Goal: Transaction & Acquisition: Obtain resource

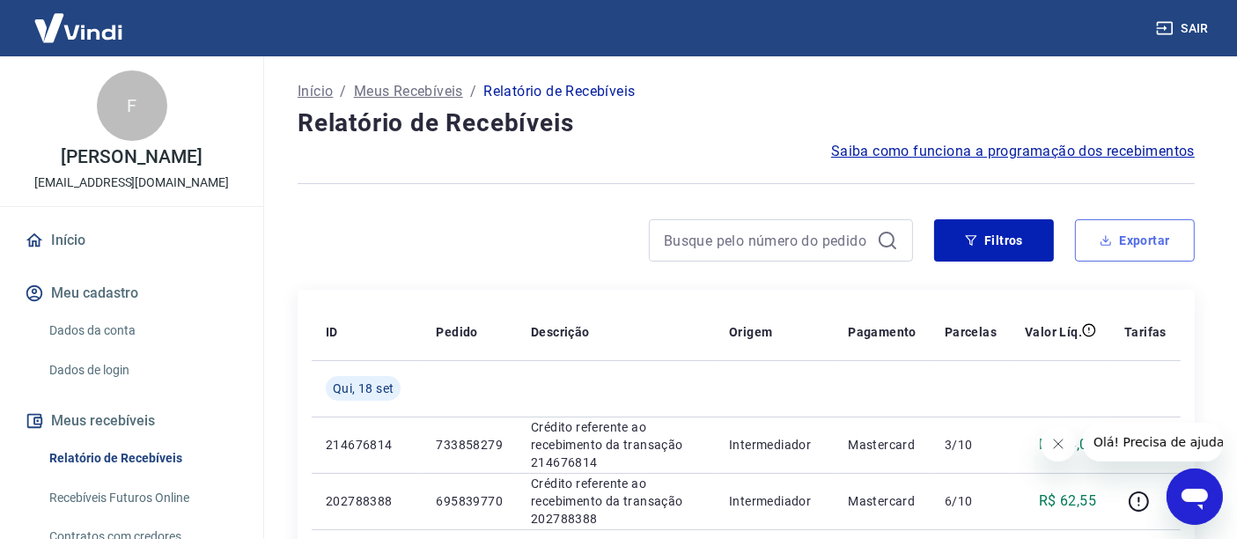
click at [1169, 239] on button "Exportar" at bounding box center [1135, 240] width 120 height 42
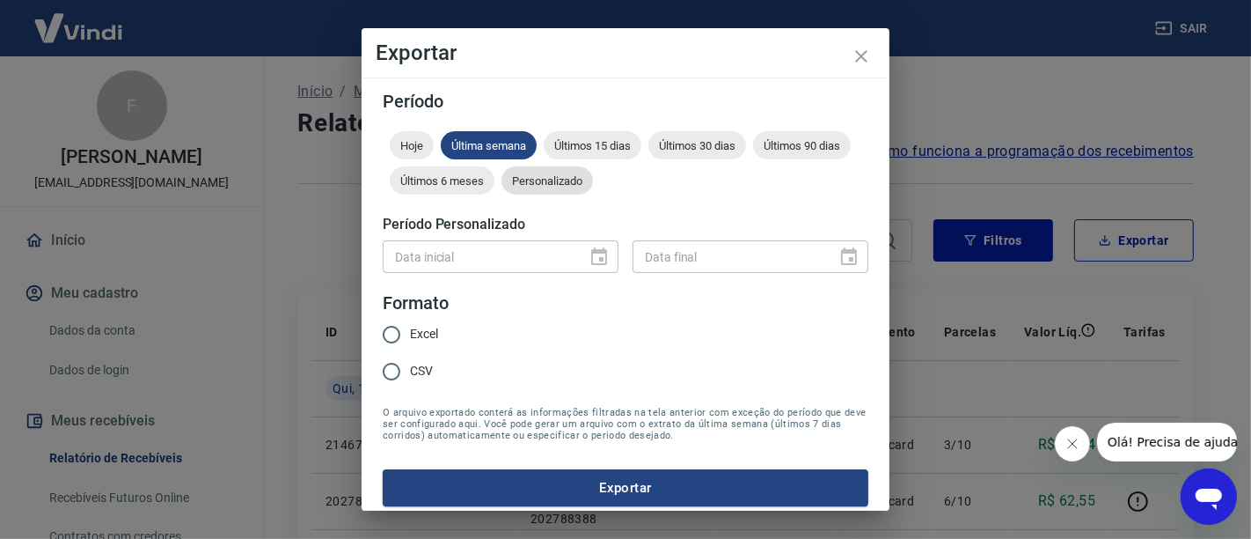
click at [593, 186] on span "Personalizado" at bounding box center [548, 180] width 92 height 13
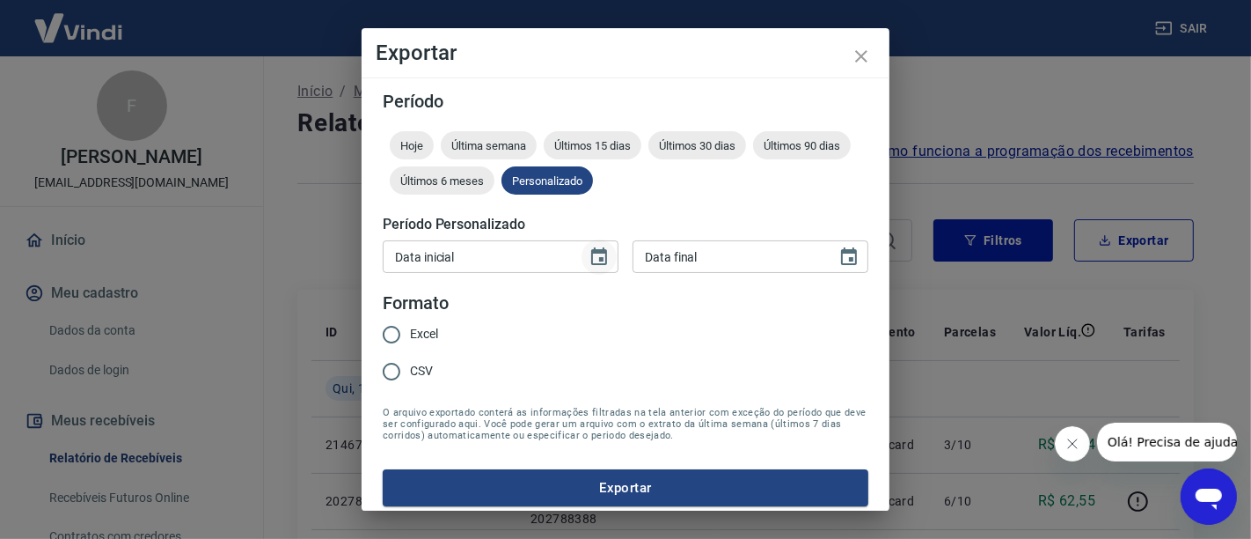
click at [593, 257] on icon "Choose date" at bounding box center [599, 256] width 16 height 18
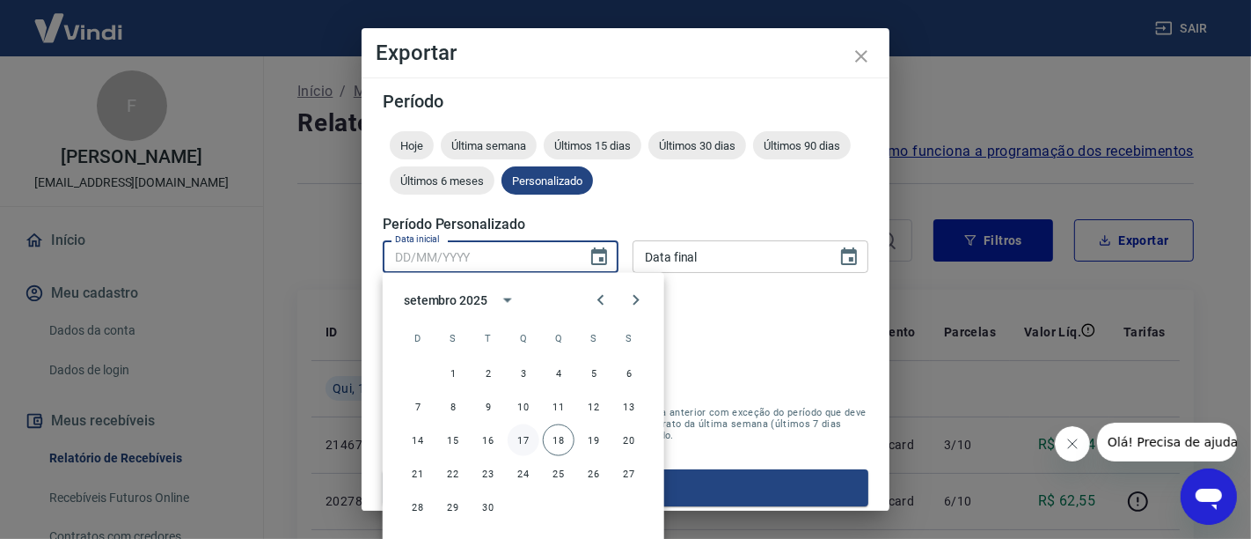
click at [524, 449] on button "17" at bounding box center [524, 440] width 32 height 32
type input "[DATE]"
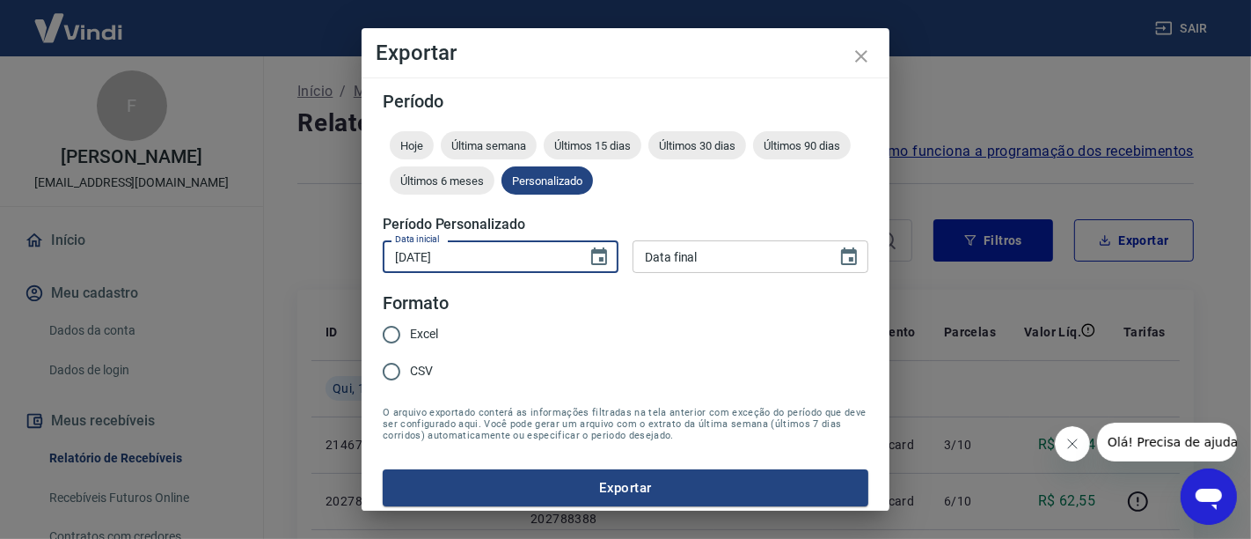
click at [532, 255] on input "[DATE]" at bounding box center [479, 256] width 192 height 33
type input "DD/MM/YYYY"
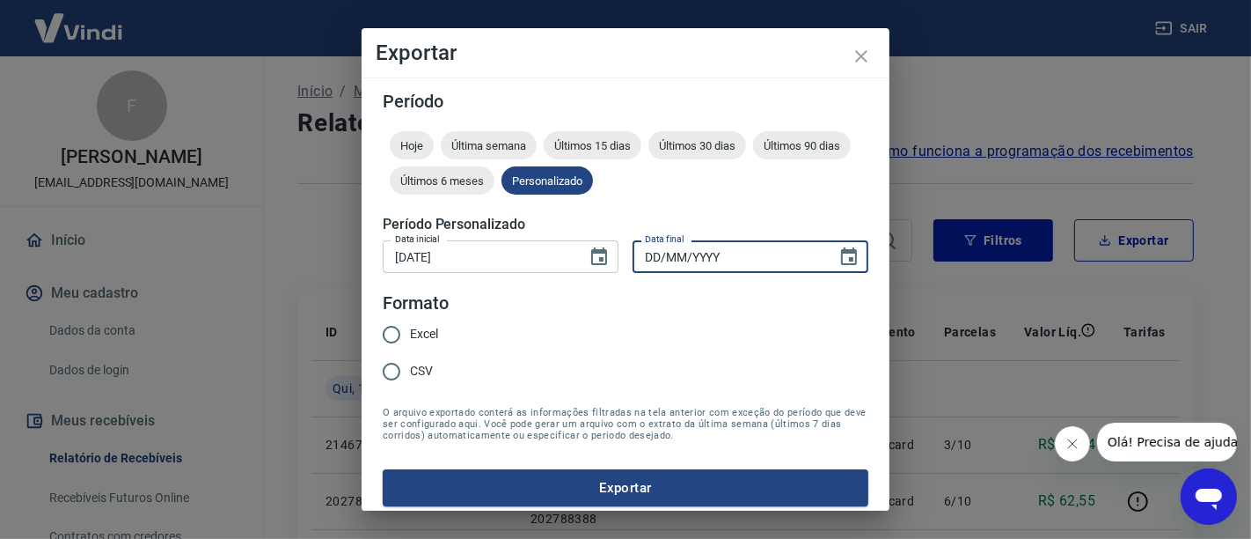
click at [699, 257] on input "DD/MM/YYYY" at bounding box center [729, 256] width 192 height 33
click at [496, 238] on div "Data inicial [DATE] Data inicial Data final Data final" at bounding box center [626, 254] width 486 height 43
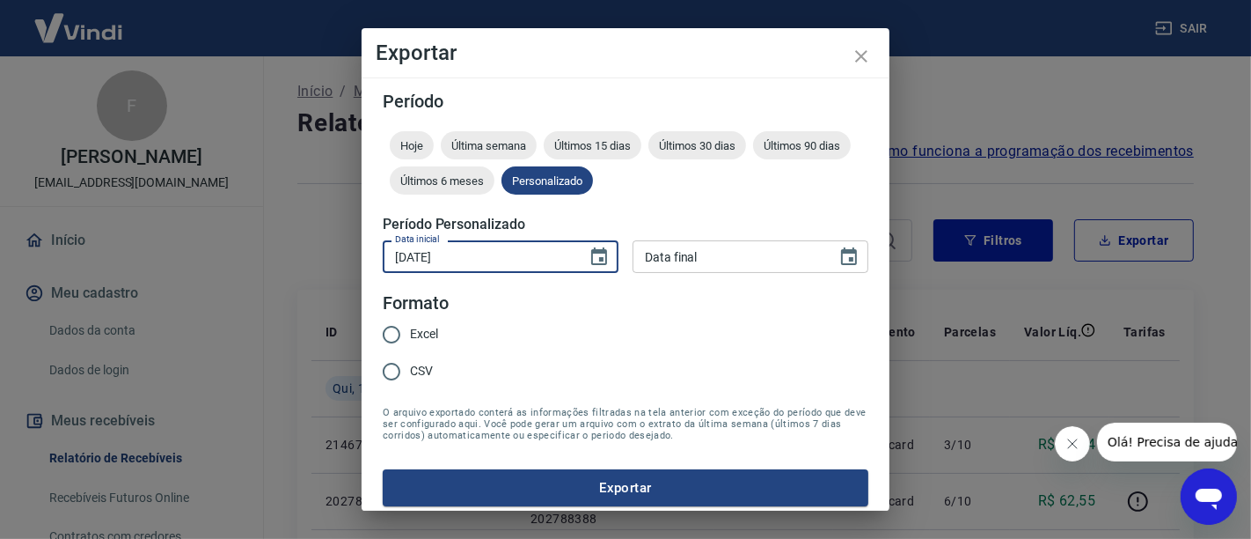
drag, startPoint x: 484, startPoint y: 251, endPoint x: 540, endPoint y: 254, distance: 56.4
click at [484, 253] on input "[DATE]" at bounding box center [479, 256] width 192 height 33
click at [686, 252] on input "DD/MM/YYYY" at bounding box center [729, 256] width 192 height 33
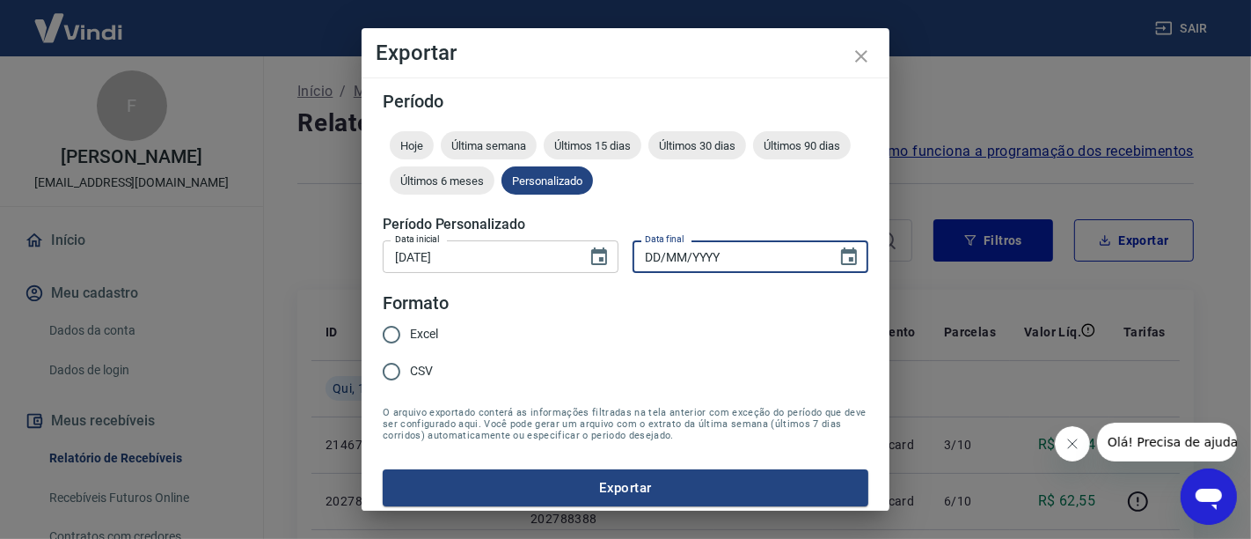
paste input "[DATE]"
type input "[DATE]"
click at [395, 331] on input "Excel" at bounding box center [391, 334] width 37 height 37
radio input "true"
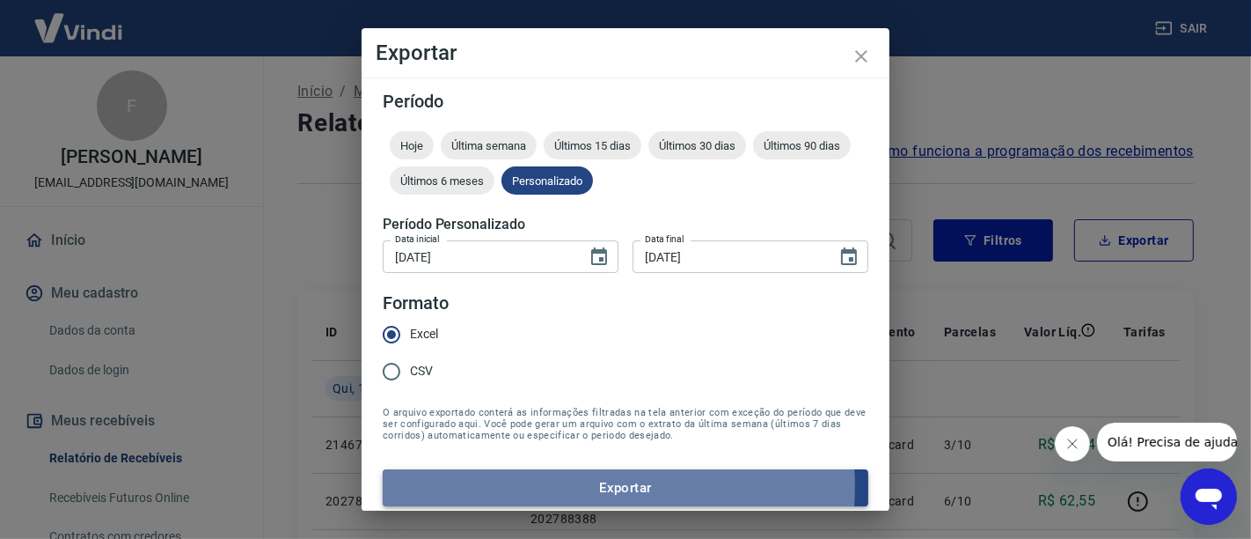
click at [559, 486] on button "Exportar" at bounding box center [626, 487] width 486 height 37
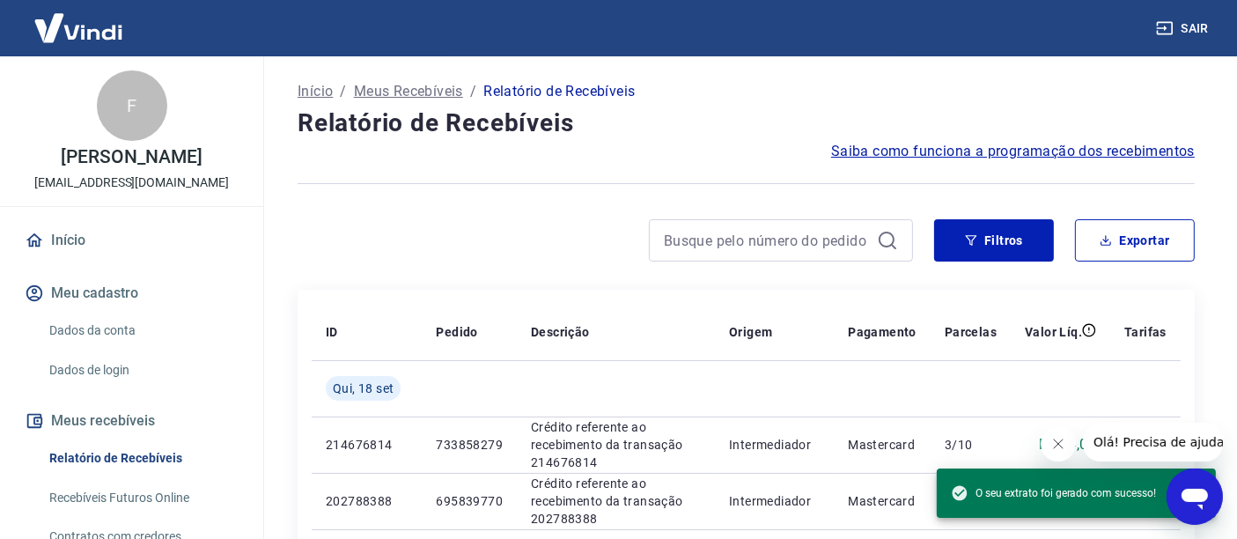
click at [522, 250] on div at bounding box center [604, 240] width 615 height 42
